Goal: Information Seeking & Learning: Understand process/instructions

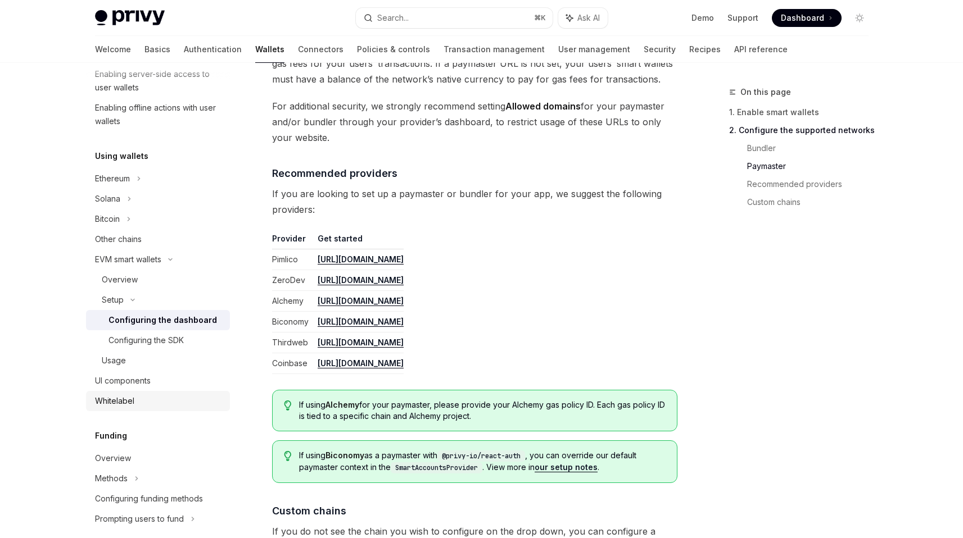
scroll to position [247, 0]
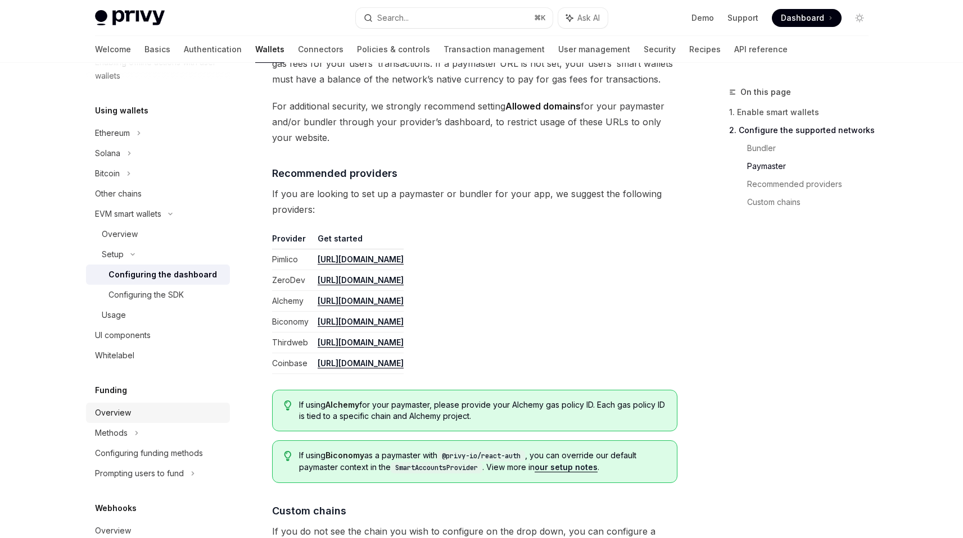
click at [115, 406] on div "Overview" at bounding box center [113, 412] width 36 height 13
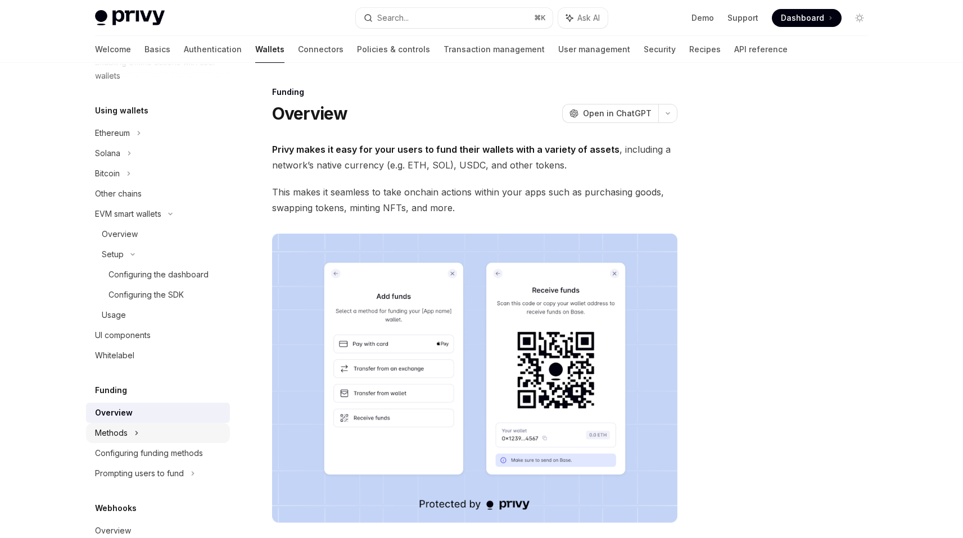
click at [126, 436] on div "Methods" at bounding box center [111, 432] width 33 height 13
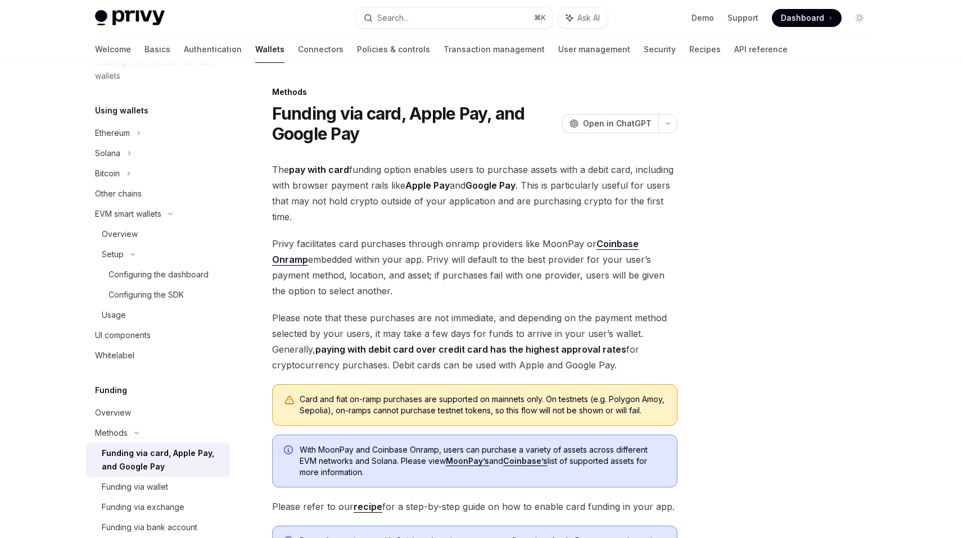
scroll to position [148, 0]
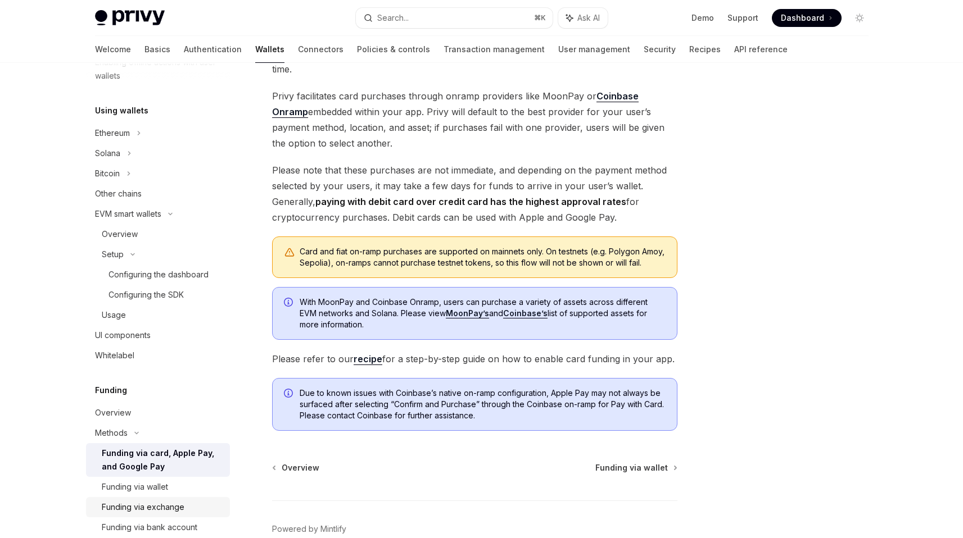
click at [156, 507] on div "Funding via exchange" at bounding box center [143, 507] width 83 height 13
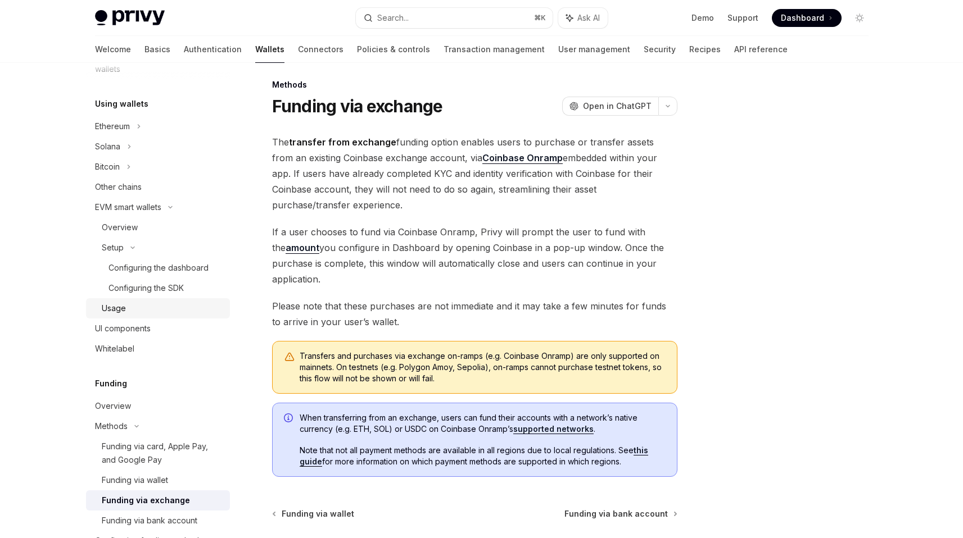
scroll to position [382, 0]
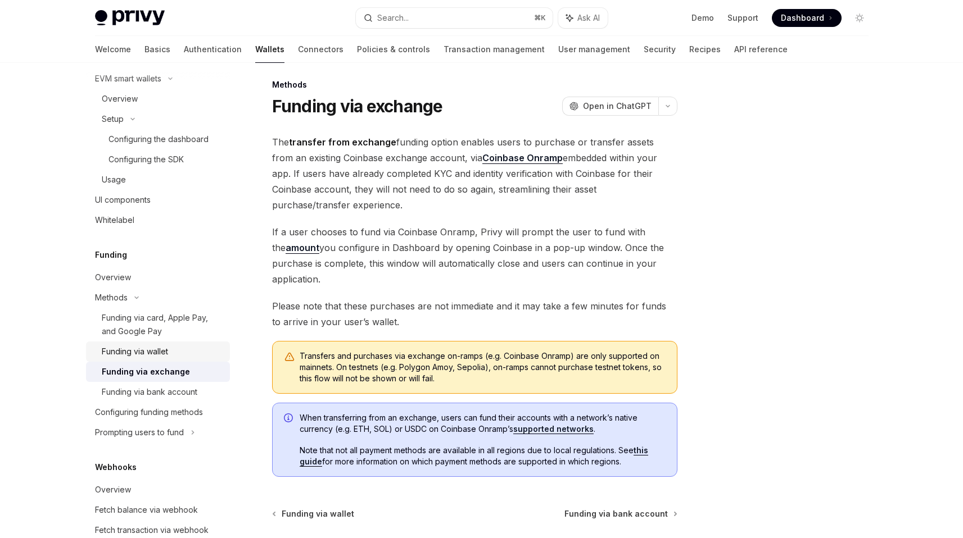
click at [147, 356] on div "Funding via wallet" at bounding box center [135, 351] width 66 height 13
type textarea "*"
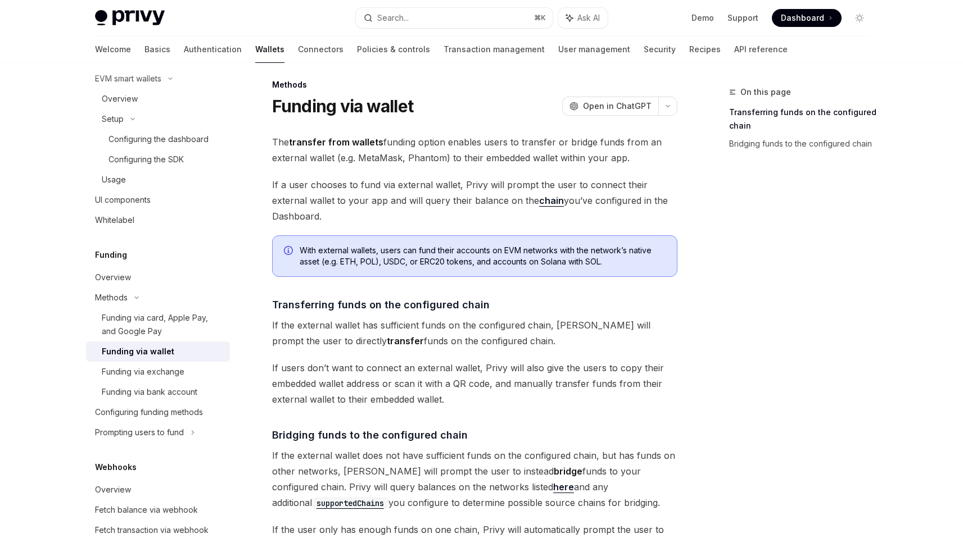
scroll to position [275, 0]
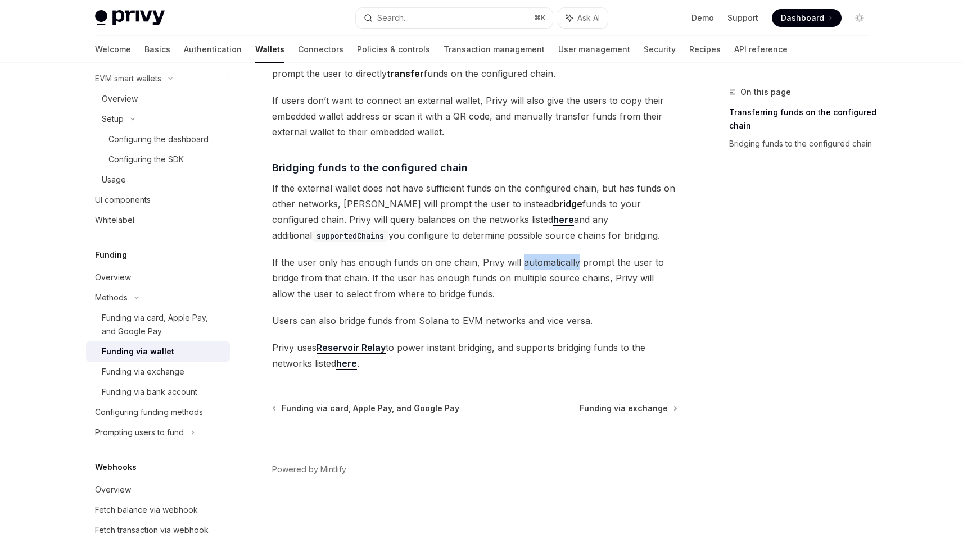
drag, startPoint x: 516, startPoint y: 264, endPoint x: 574, endPoint y: 269, distance: 58.1
click at [574, 269] on span "If the user only has enough funds on one chain, Privy will automatically prompt…" at bounding box center [474, 278] width 405 height 47
click at [528, 291] on span "If the user only has enough funds on one chain, Privy will automatically prompt…" at bounding box center [474, 278] width 405 height 47
click at [528, 265] on span "If the user only has enough funds on one chain, Privy will automatically prompt…" at bounding box center [474, 278] width 405 height 47
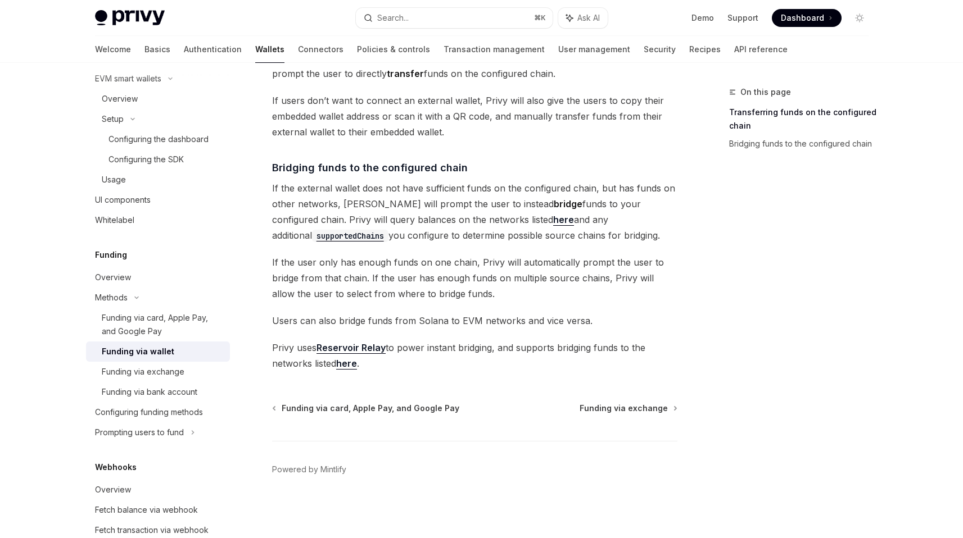
click at [534, 299] on span "If the user only has enough funds on one chain, Privy will automatically prompt…" at bounding box center [474, 278] width 405 height 47
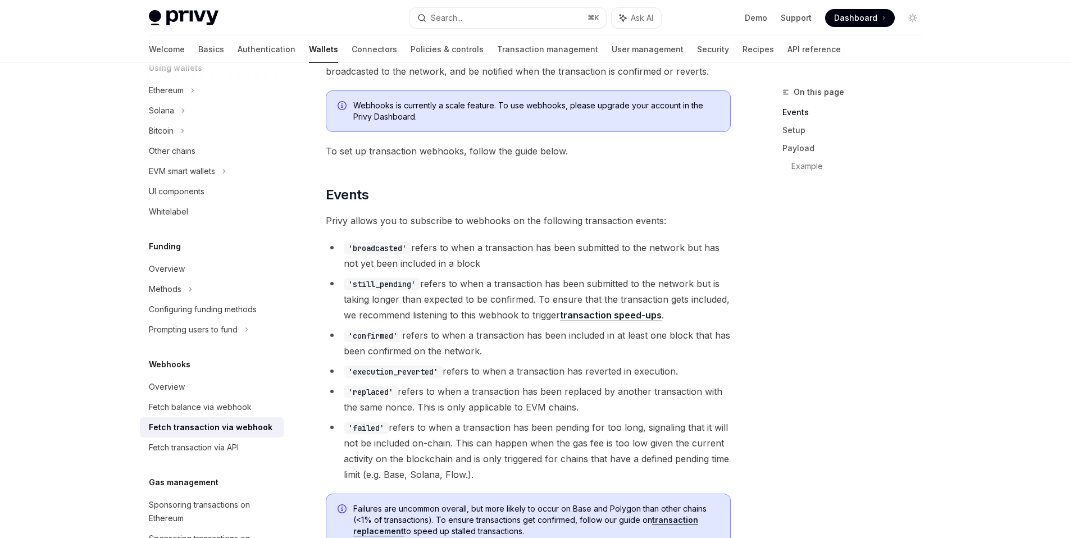
scroll to position [337, 0]
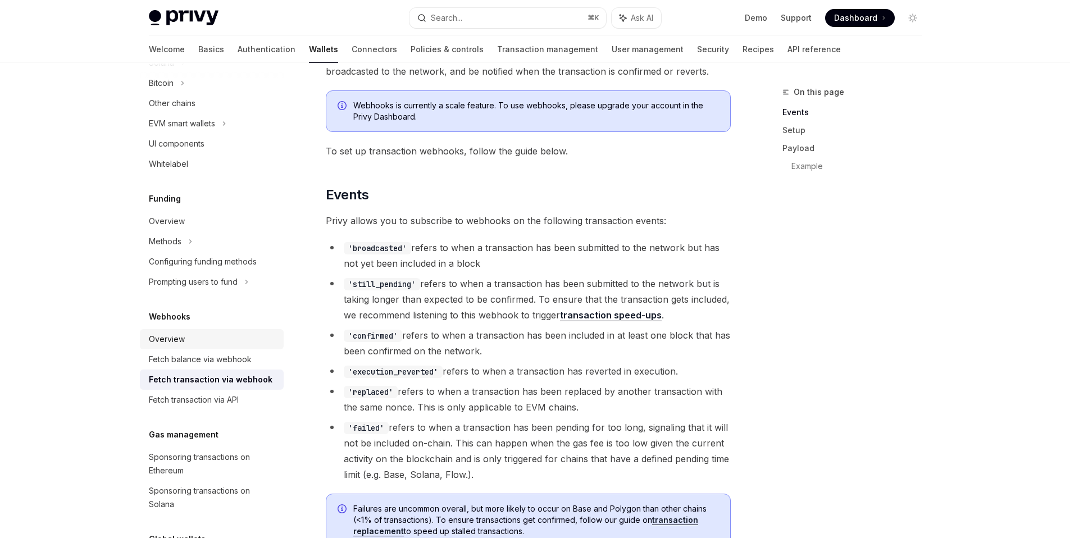
click at [199, 345] on div "Overview" at bounding box center [213, 339] width 128 height 13
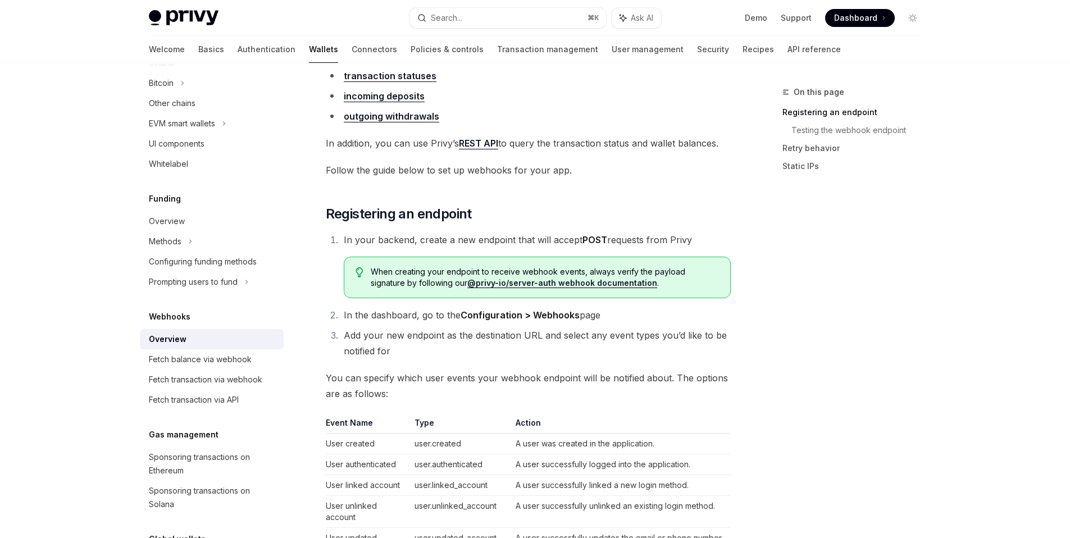
scroll to position [309, 0]
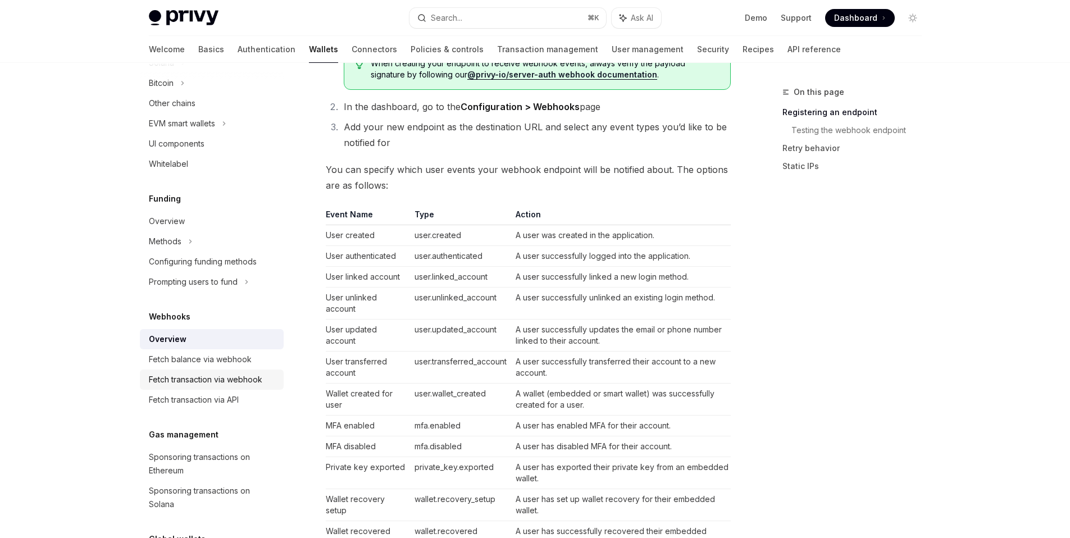
click at [174, 371] on link "Fetch transaction via webhook" at bounding box center [212, 380] width 144 height 20
type textarea "*"
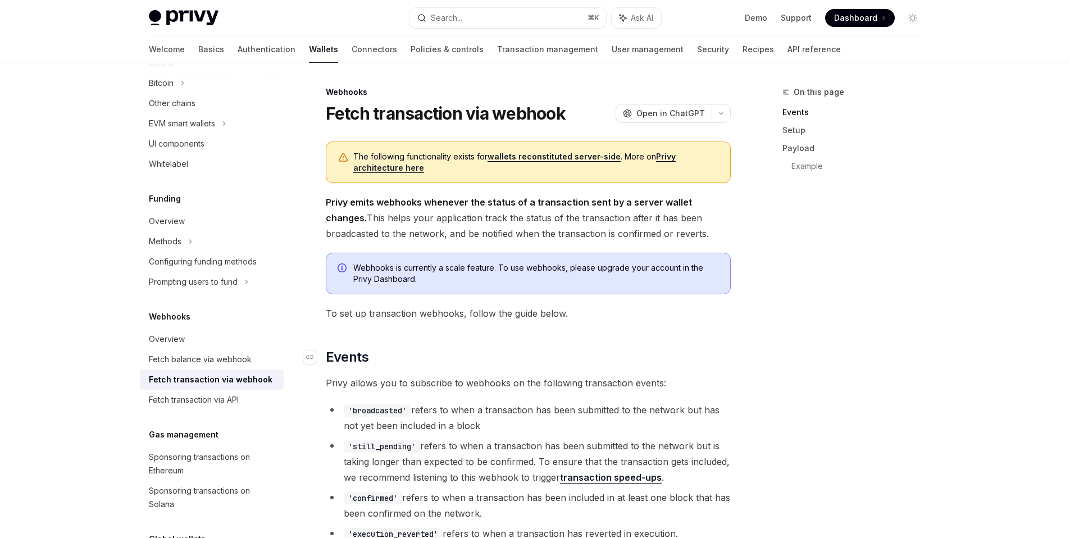
scroll to position [210, 0]
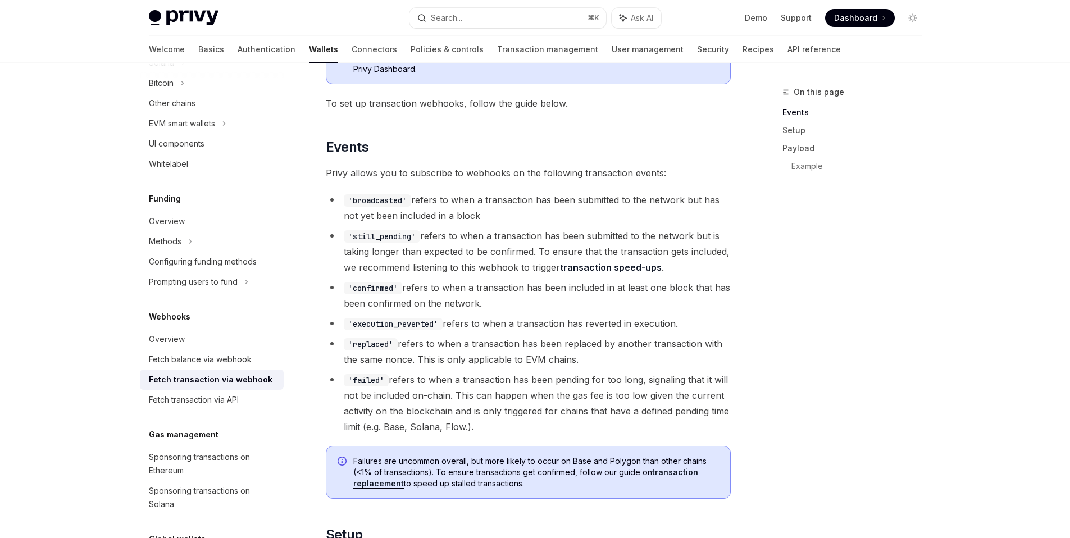
drag, startPoint x: 488, startPoint y: 427, endPoint x: 341, endPoint y: 202, distance: 269.2
click at [341, 202] on ul "'broadcasted' refers to when a transaction has been submitted to the network bu…" at bounding box center [528, 313] width 405 height 243
click at [406, 220] on li "'broadcasted' refers to when a transaction has been submitted to the network bu…" at bounding box center [528, 207] width 405 height 31
drag, startPoint x: 494, startPoint y: 301, endPoint x: 330, endPoint y: 182, distance: 203.2
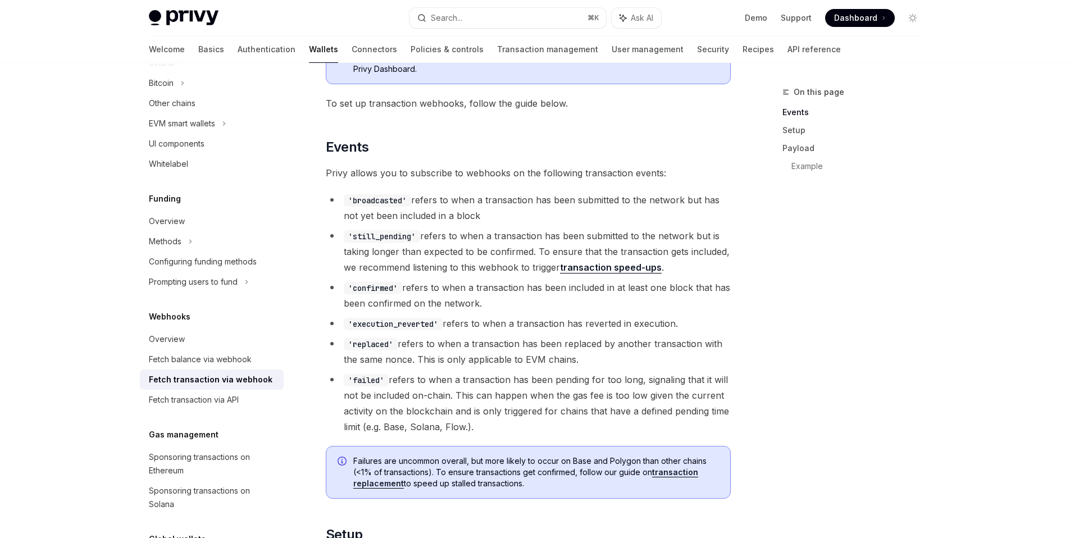
click at [486, 316] on li "'execution_reverted' refers to when a transaction has reverted in execution." at bounding box center [528, 324] width 405 height 16
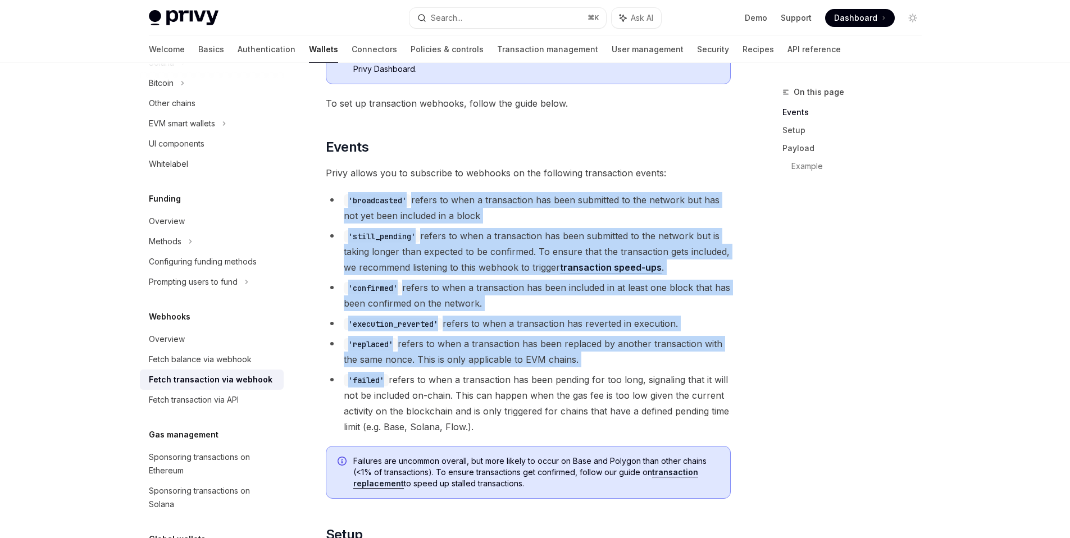
drag, startPoint x: 389, startPoint y: 383, endPoint x: 346, endPoint y: 205, distance: 182.9
click at [346, 205] on ul "'broadcasted' refers to when a transaction has been submitted to the network bu…" at bounding box center [528, 313] width 405 height 243
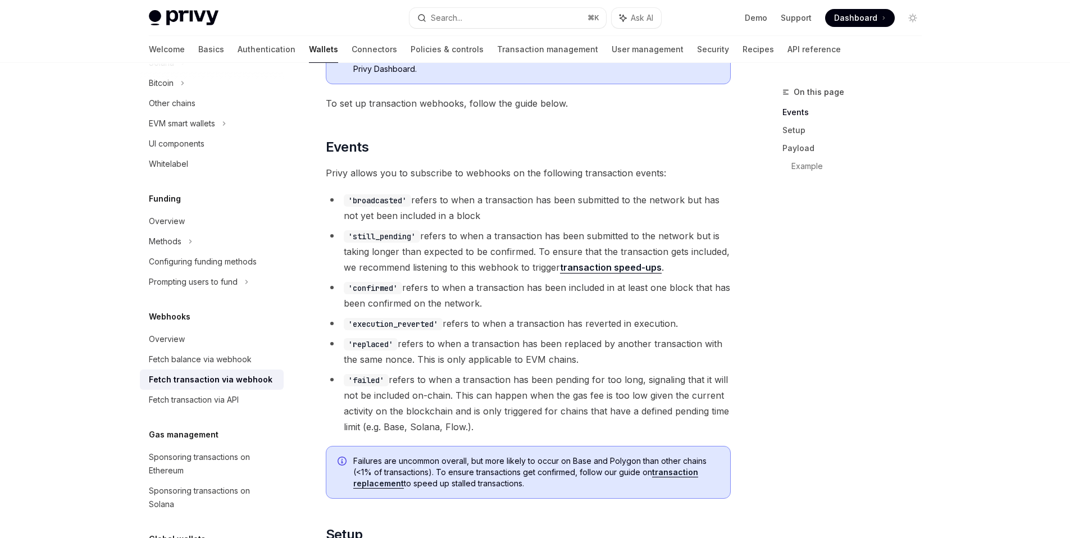
click at [437, 383] on li "'failed' refers to when a transaction has been pending for too long, signaling …" at bounding box center [528, 403] width 405 height 63
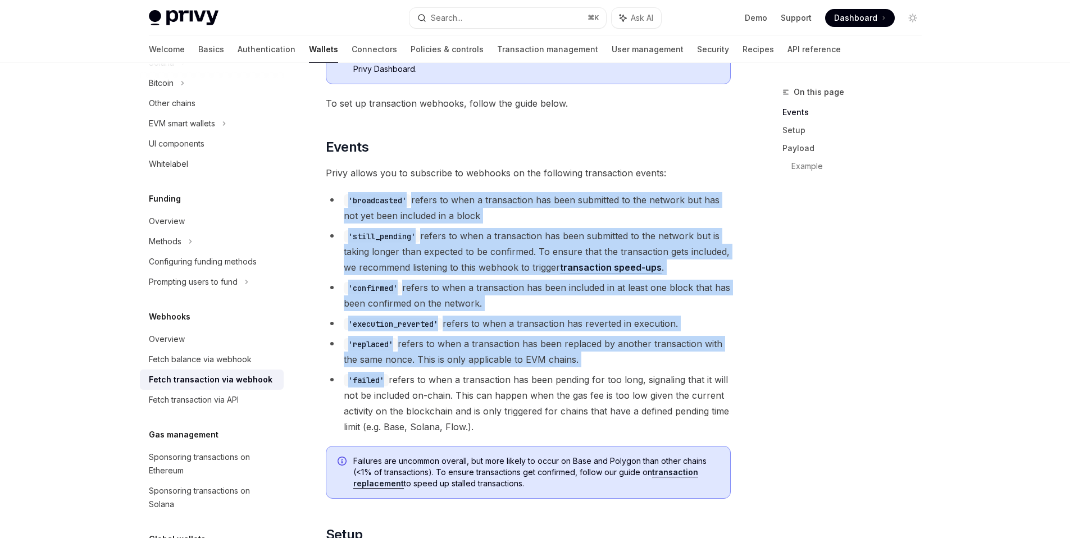
drag, startPoint x: 392, startPoint y: 383, endPoint x: 337, endPoint y: 193, distance: 197.6
click at [337, 193] on ul "'broadcasted' refers to when a transaction has been submitted to the network bu…" at bounding box center [528, 313] width 405 height 243
click at [412, 304] on li "'confirmed' refers to when a transaction has been included in at least one bloc…" at bounding box center [528, 295] width 405 height 31
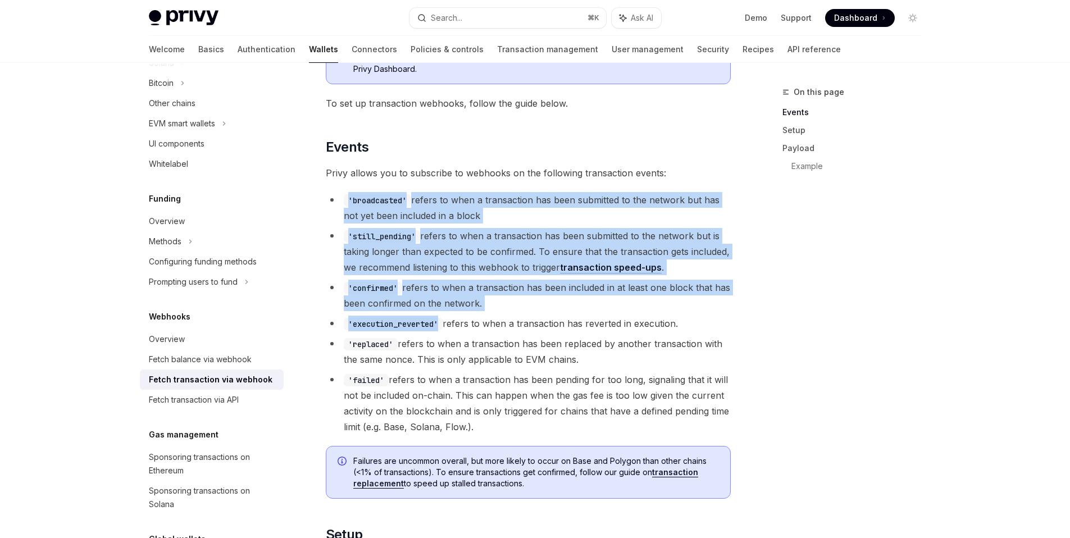
drag, startPoint x: 339, startPoint y: 199, endPoint x: 446, endPoint y: 328, distance: 166.8
click at [446, 328] on ul "'broadcasted' refers to when a transaction has been submitted to the network bu…" at bounding box center [528, 313] width 405 height 243
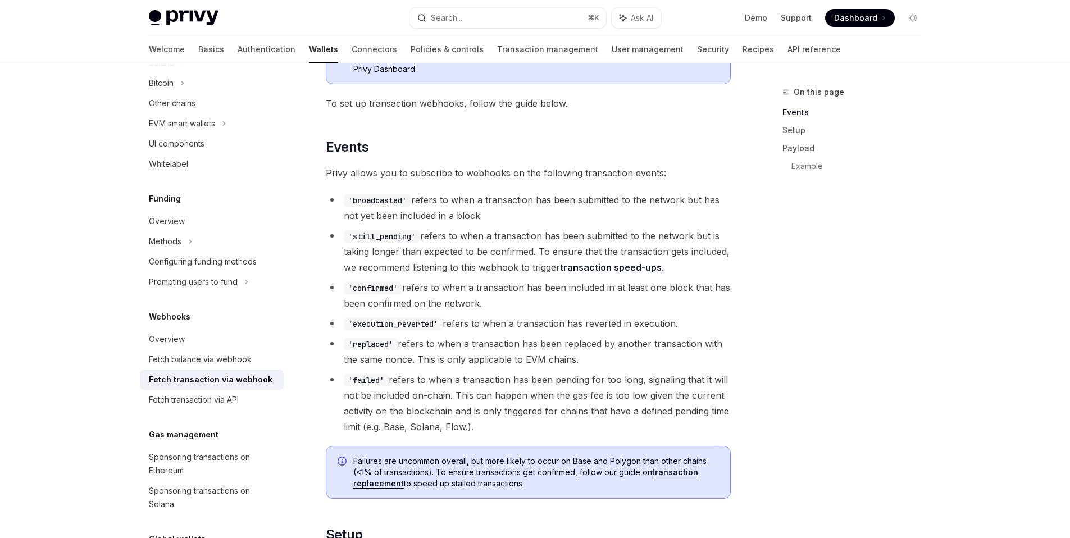
click at [697, 328] on li "'execution_reverted' refers to when a transaction has reverted in execution." at bounding box center [528, 324] width 405 height 16
drag, startPoint x: 700, startPoint y: 325, endPoint x: 319, endPoint y: 190, distance: 404.1
click at [416, 229] on li "'still_pending' refers to when a transaction has been submitted to the network …" at bounding box center [528, 251] width 405 height 47
click at [370, 199] on code "'broadcasted'" at bounding box center [377, 200] width 67 height 12
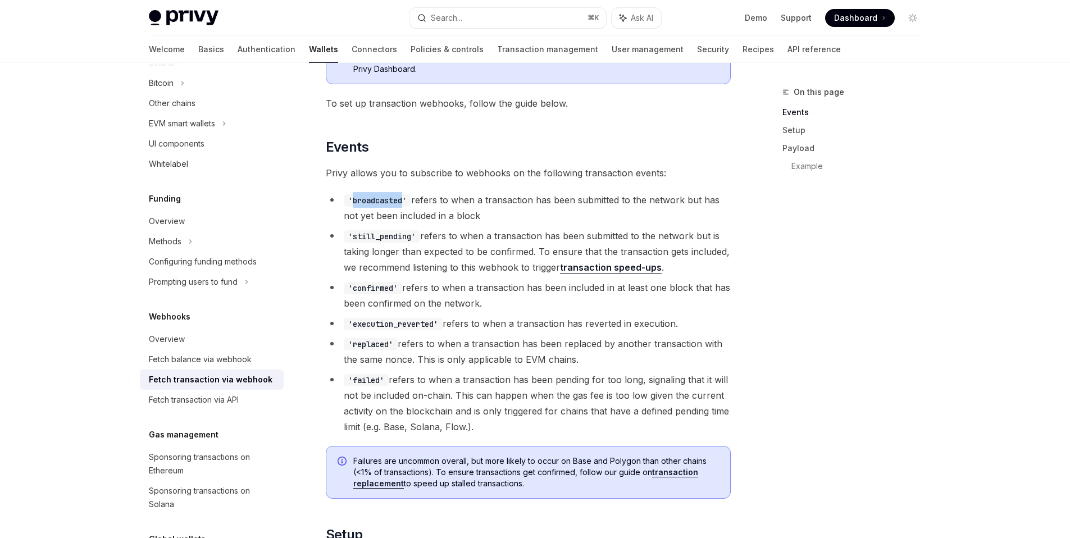
click at [370, 199] on code "'broadcasted'" at bounding box center [377, 200] width 67 height 12
click at [409, 242] on code "'still_pending'" at bounding box center [382, 236] width 76 height 12
click at [371, 201] on code "'broadcasted'" at bounding box center [377, 200] width 67 height 12
drag, startPoint x: 497, startPoint y: 303, endPoint x: 348, endPoint y: 198, distance: 181.5
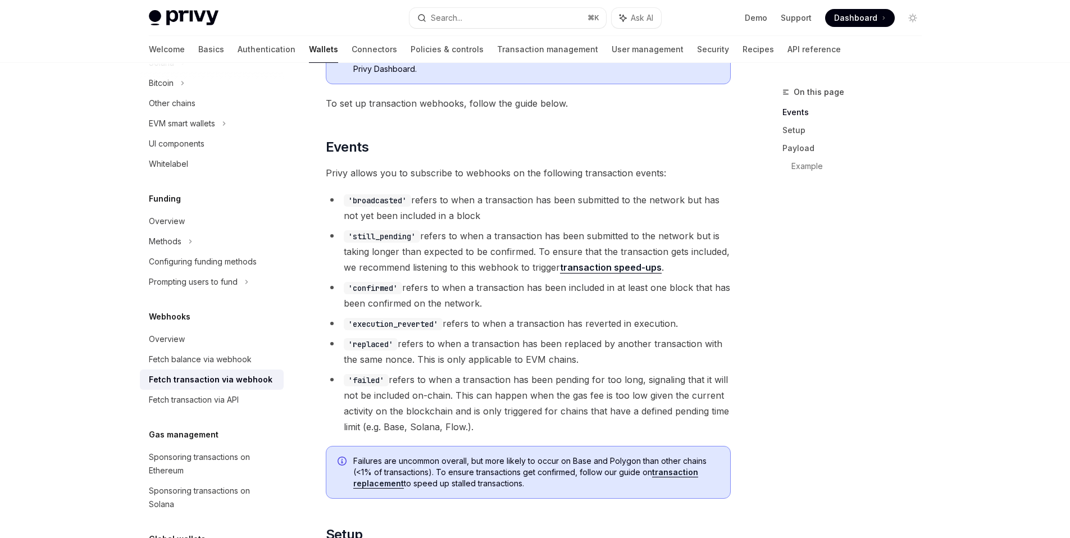
click at [383, 199] on code "'broadcasted'" at bounding box center [377, 200] width 67 height 12
drag, startPoint x: 494, startPoint y: 303, endPoint x: 325, endPoint y: 188, distance: 204.3
click at [498, 312] on ul "'broadcasted' refers to when a transaction has been submitted to the network bu…" at bounding box center [528, 313] width 405 height 243
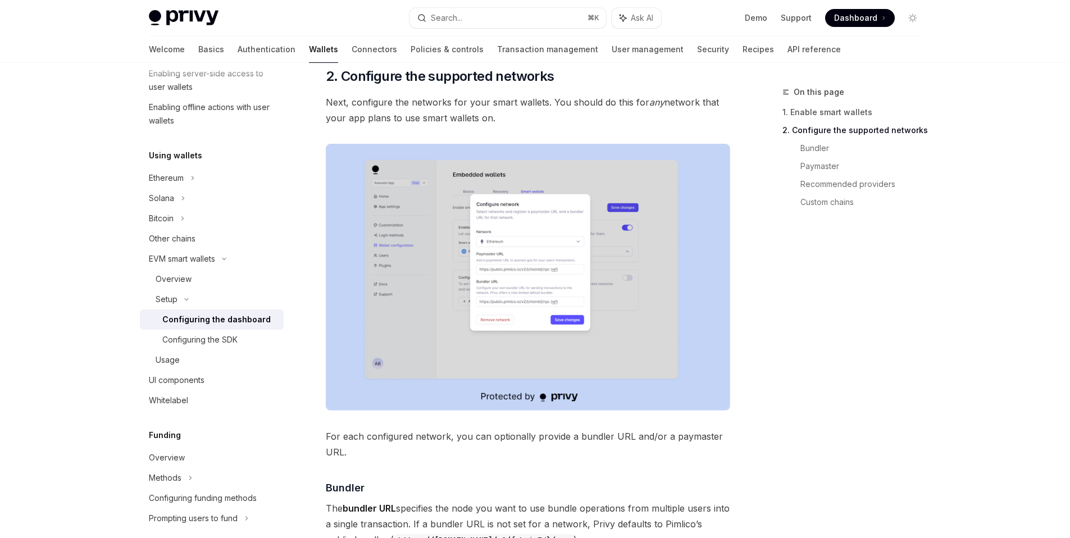
scroll to position [546, 0]
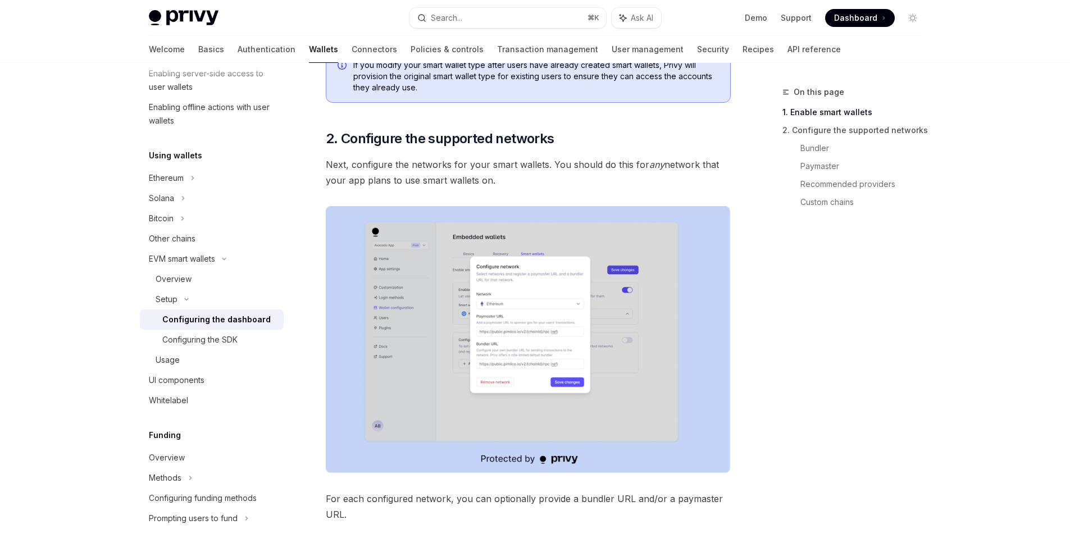
click at [544, 329] on img at bounding box center [528, 339] width 405 height 267
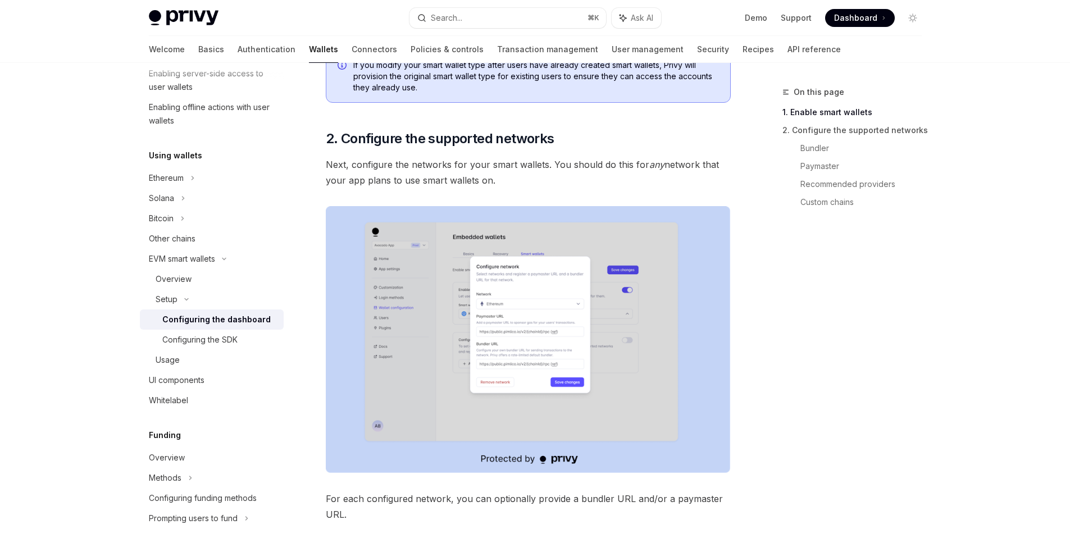
click at [544, 329] on img at bounding box center [528, 339] width 405 height 267
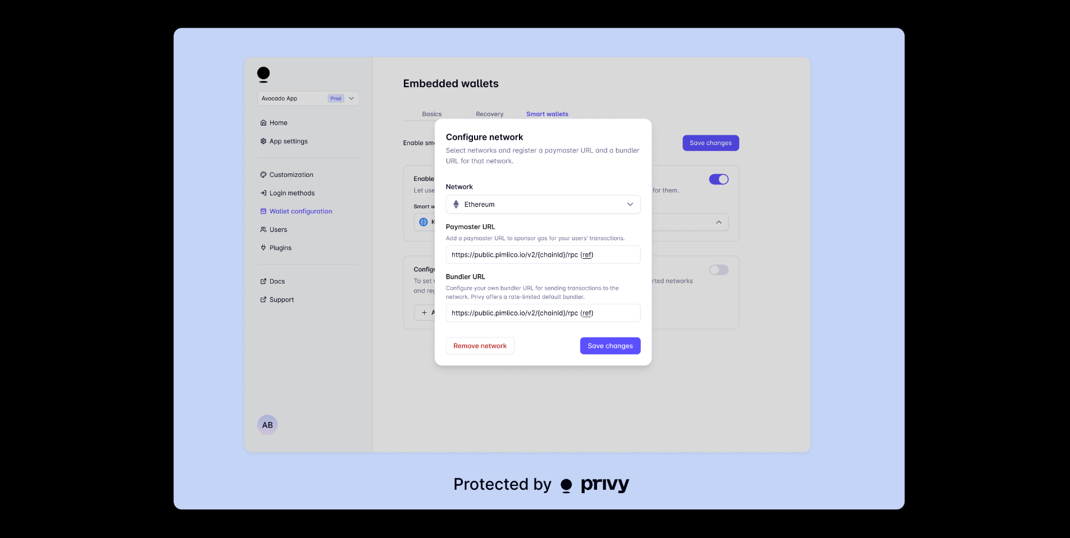
click at [428, 538] on div at bounding box center [535, 269] width 1070 height 538
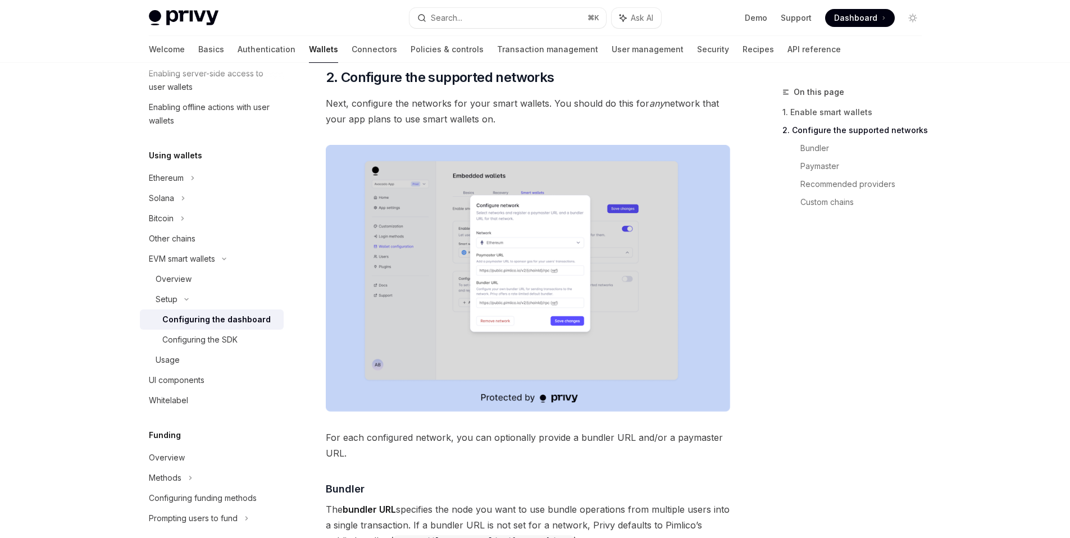
scroll to position [662, 0]
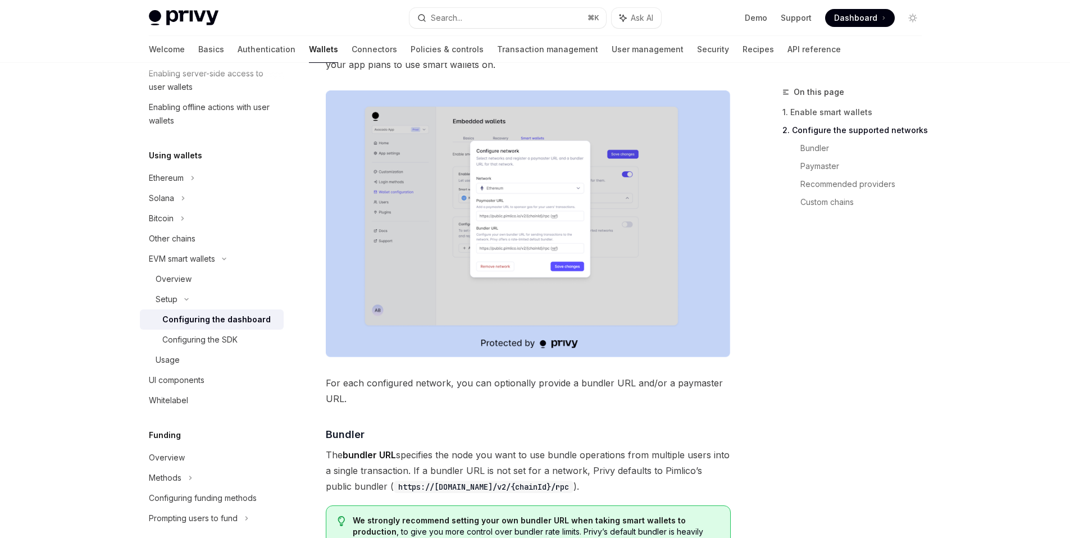
click at [512, 233] on img at bounding box center [528, 223] width 405 height 267
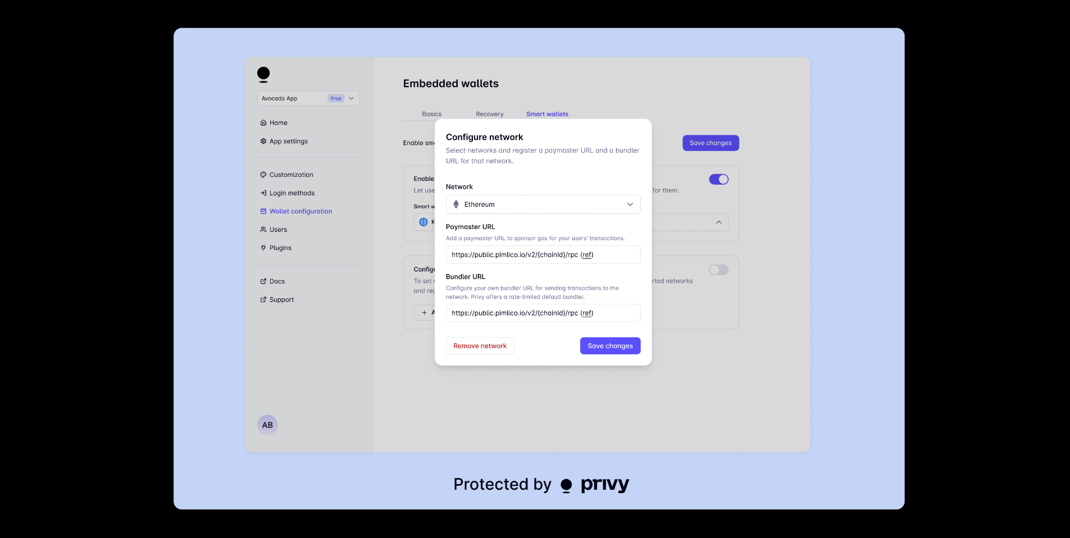
click at [620, 528] on div at bounding box center [535, 269] width 1070 height 538
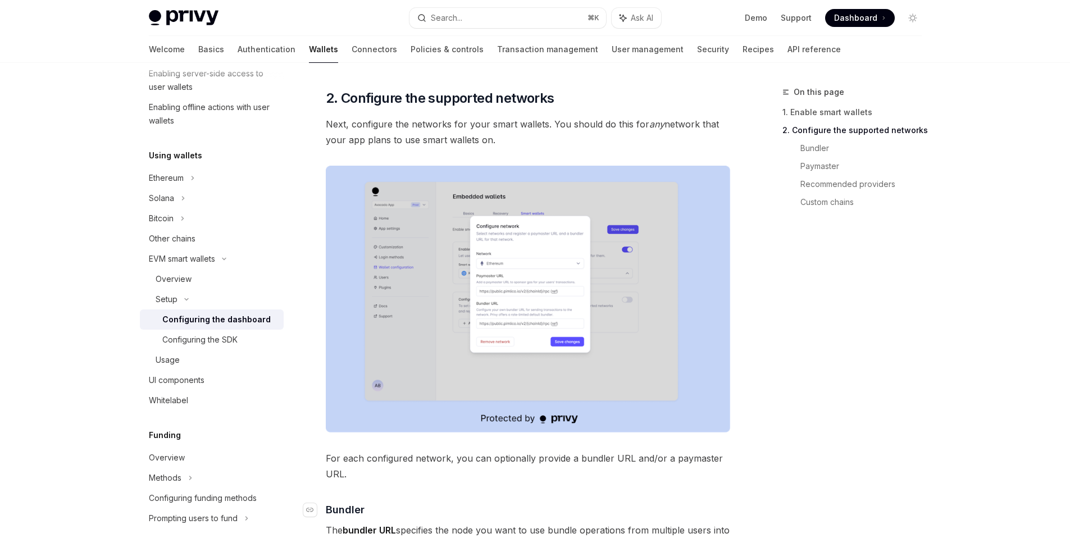
scroll to position [601, 0]
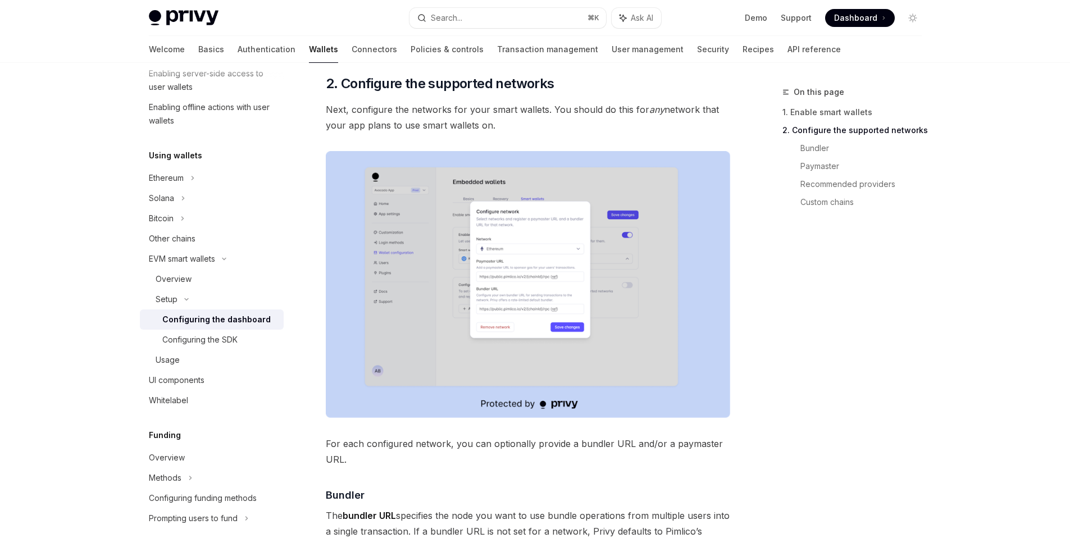
click at [926, 338] on div "On this page 1. Enable smart wallets 2. Configure the supported networks Bundle…" at bounding box center [845, 311] width 171 height 453
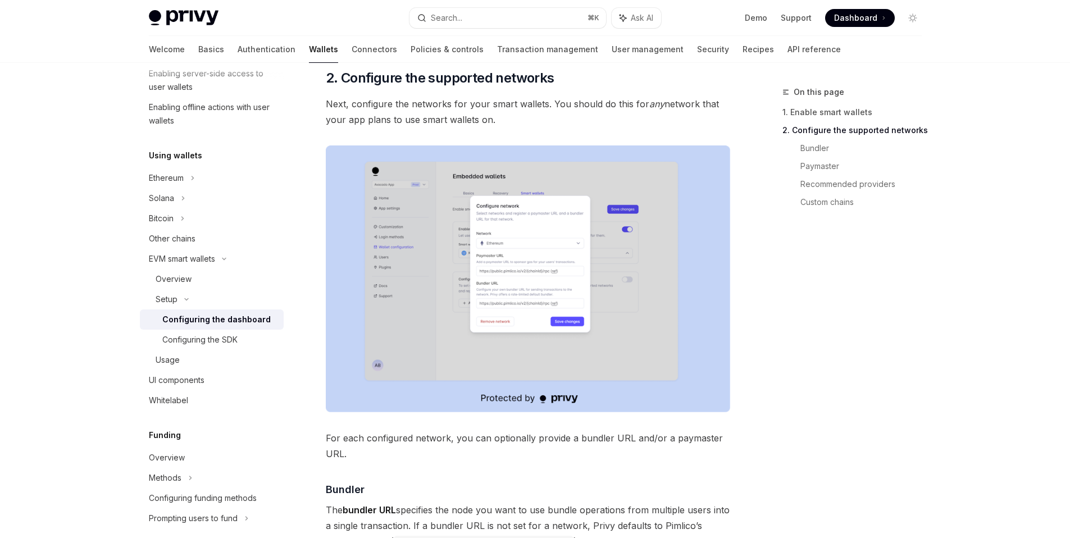
scroll to position [544, 0]
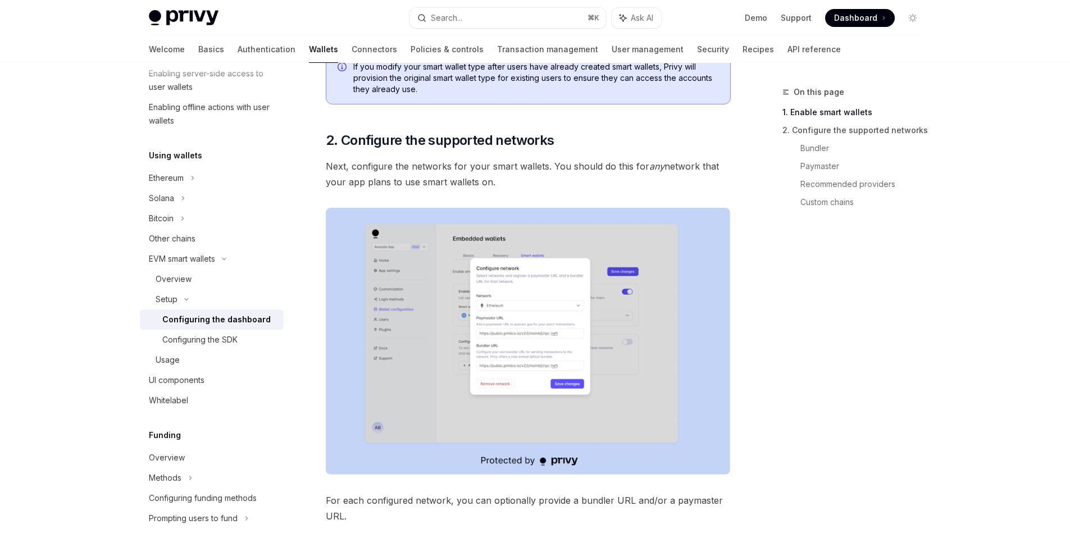
click at [503, 372] on img at bounding box center [528, 341] width 405 height 267
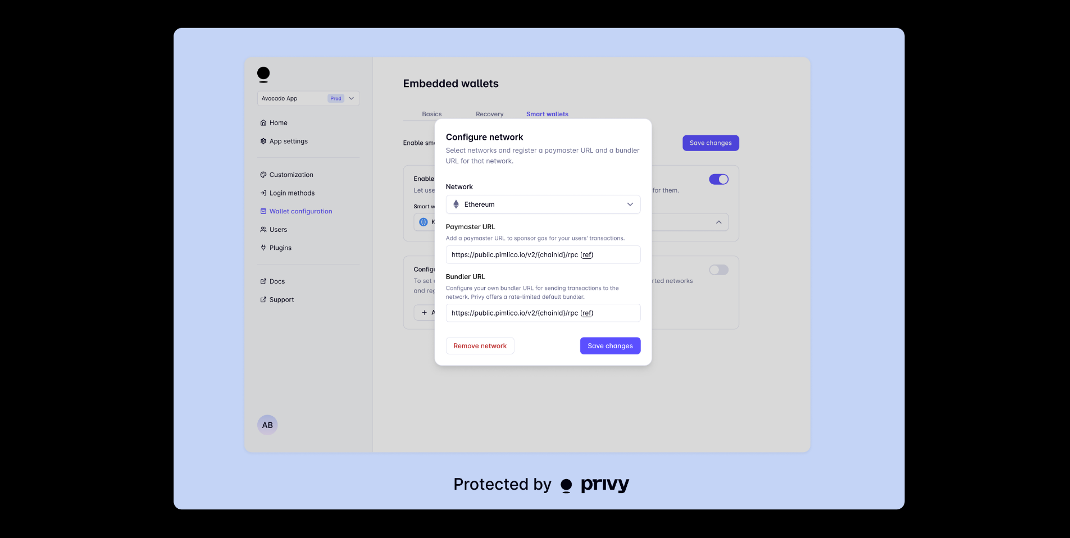
click at [87, 299] on div at bounding box center [535, 269] width 1070 height 538
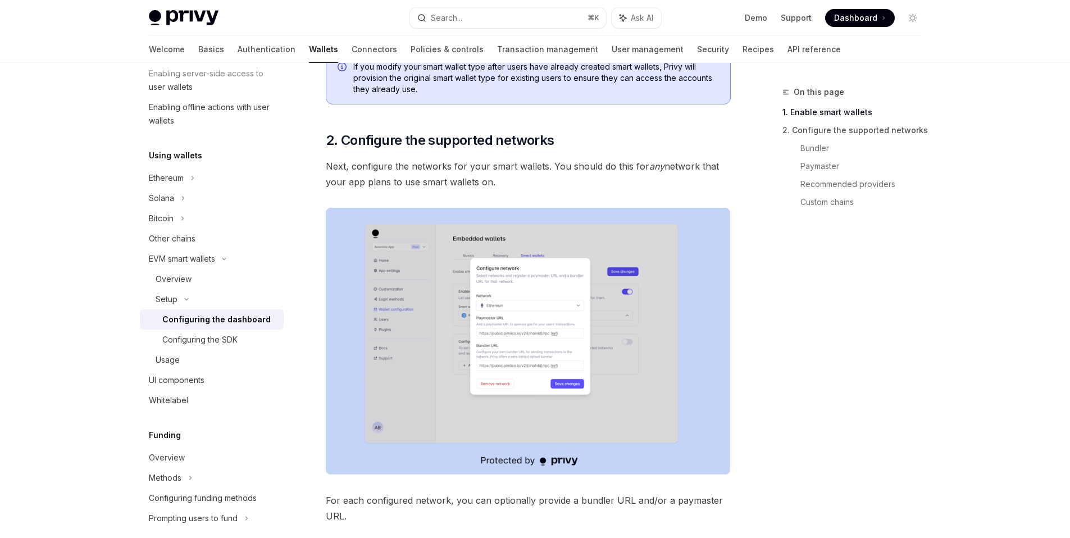
type textarea "*"
